Goal: Navigation & Orientation: Find specific page/section

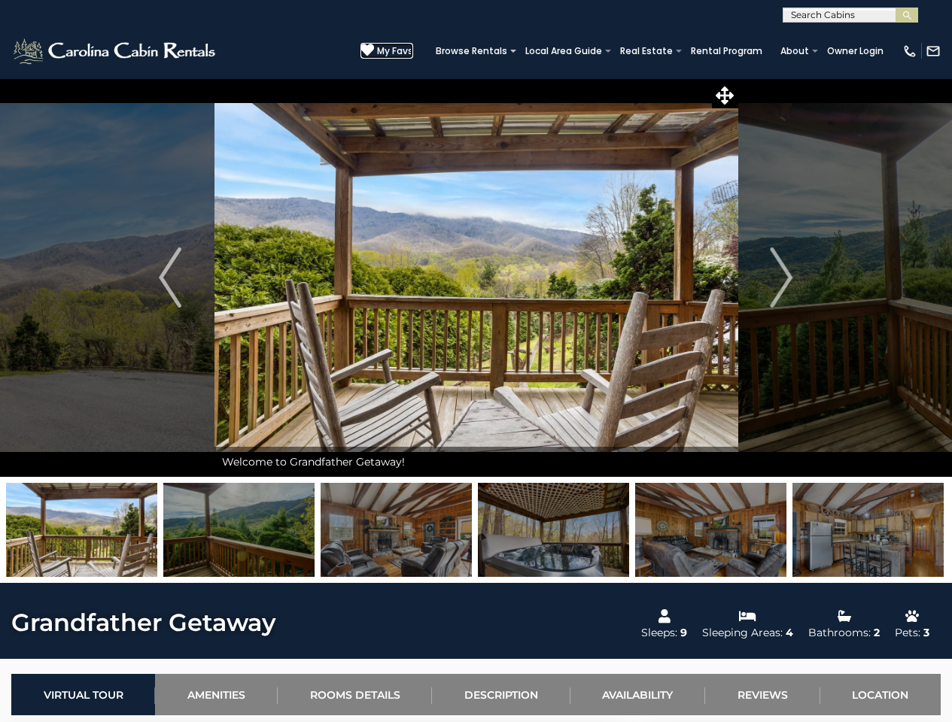
click at [395, 50] on span "My Favs" at bounding box center [395, 51] width 36 height 14
